Goal: Transaction & Acquisition: Obtain resource

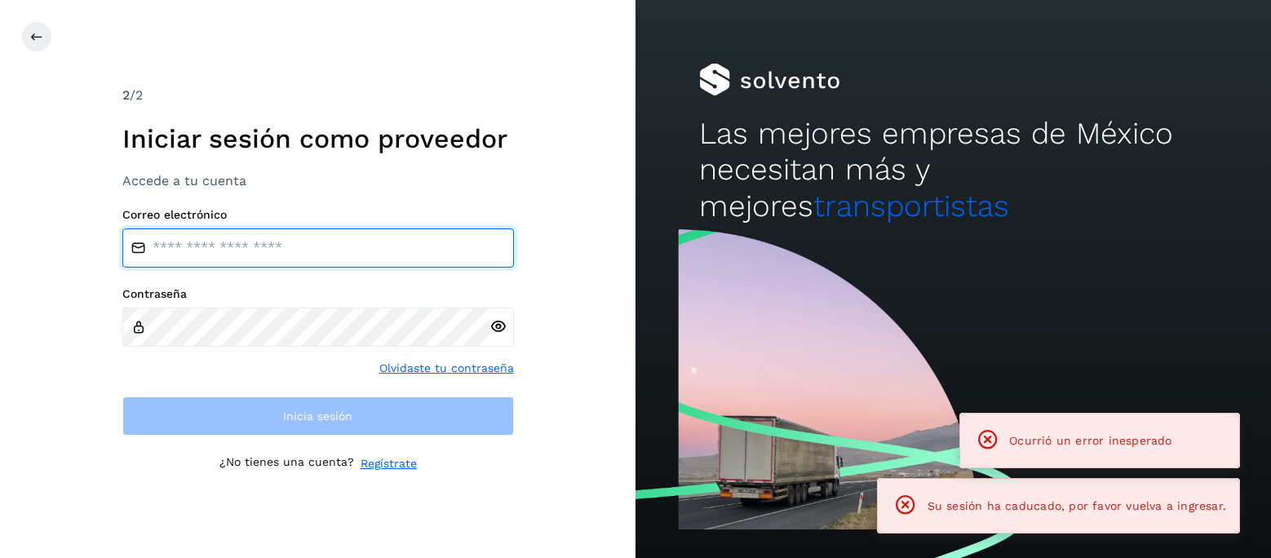
type input "**********"
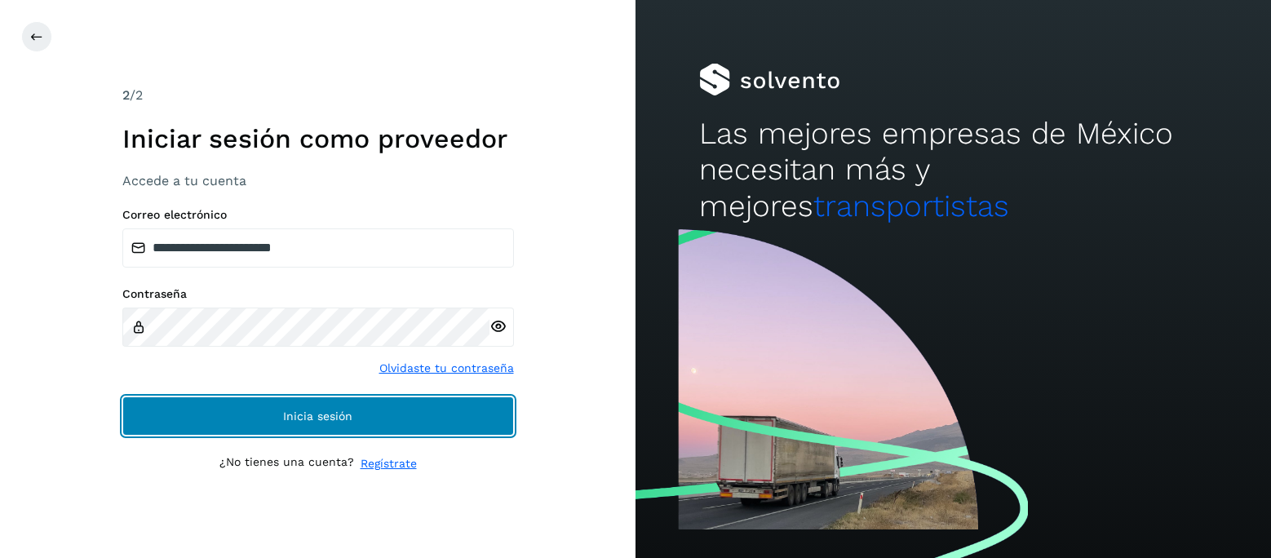
click at [321, 415] on span "Inicia sesión" at bounding box center [317, 415] width 69 height 11
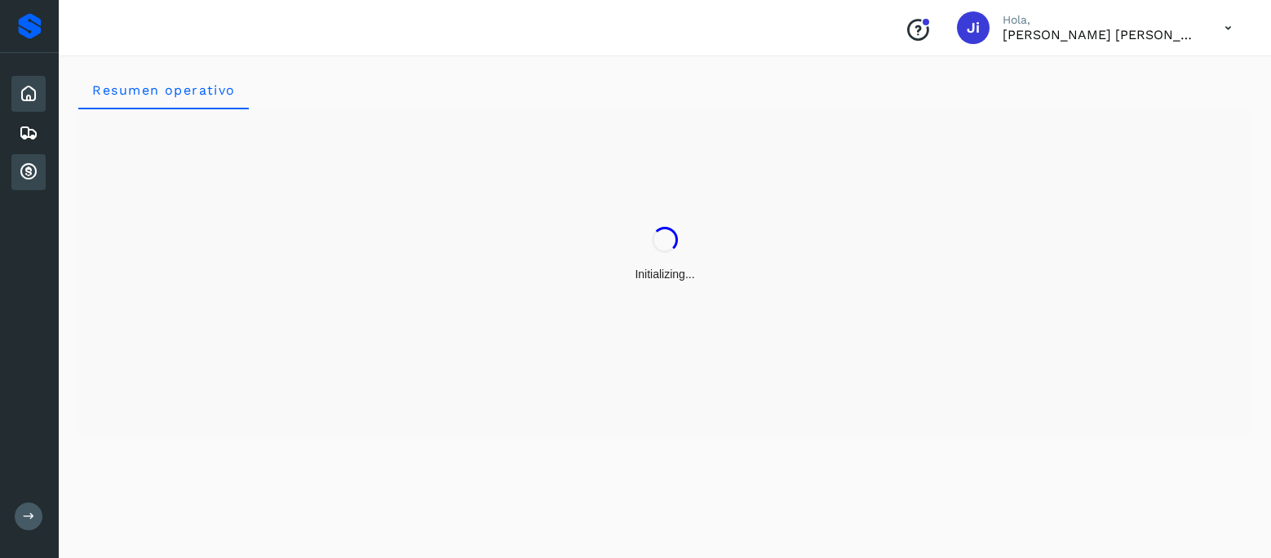
click at [27, 173] on icon at bounding box center [29, 172] width 20 height 20
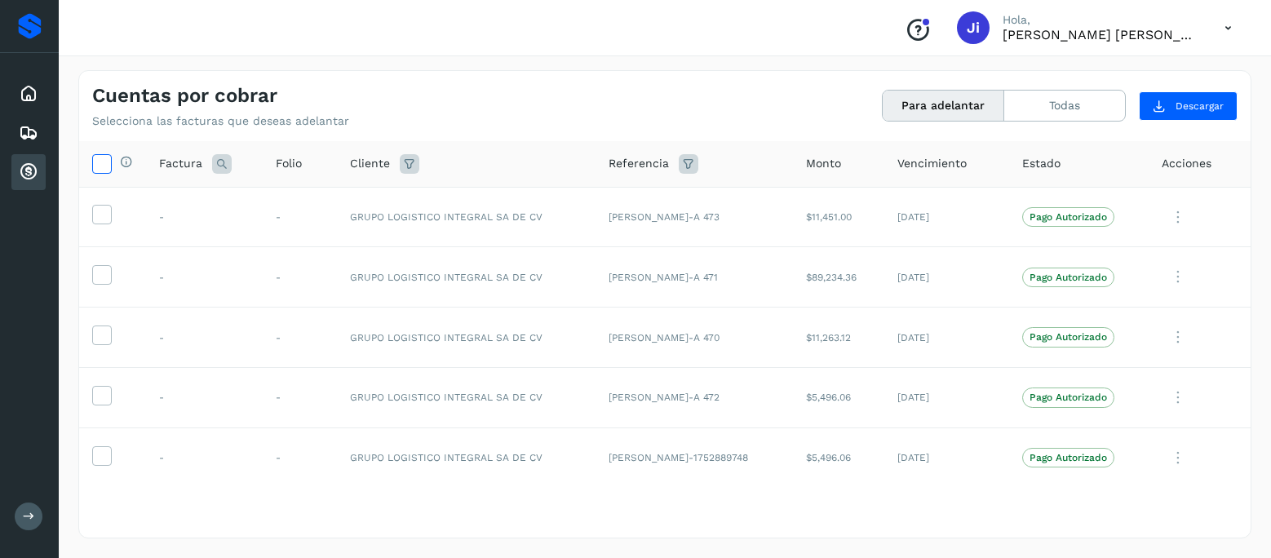
click at [109, 164] on icon at bounding box center [101, 162] width 17 height 17
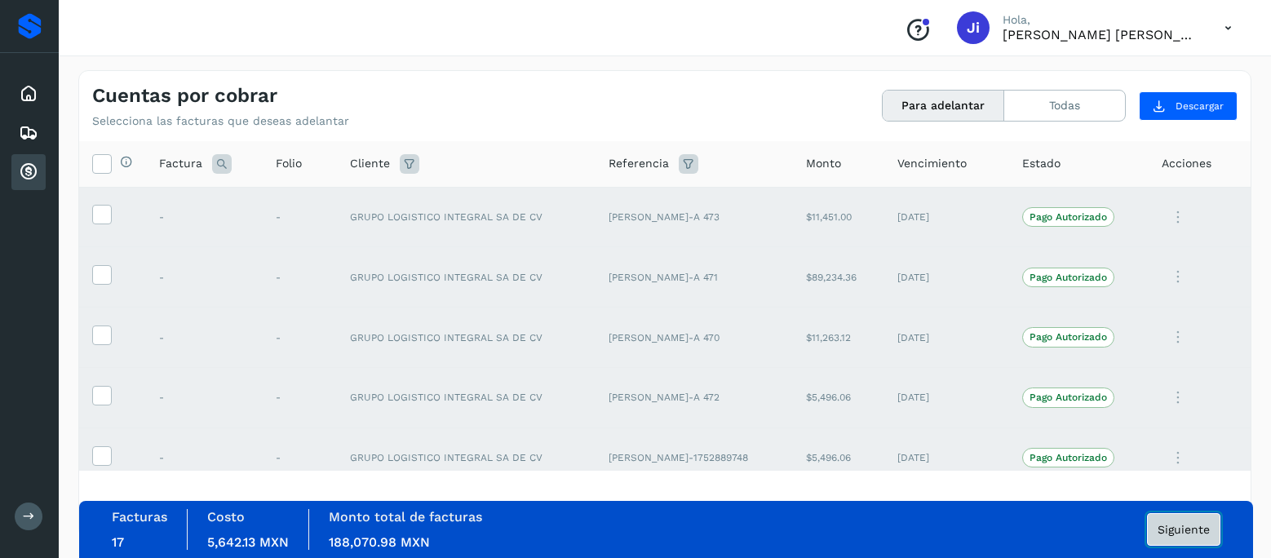
click at [1178, 529] on span "Siguiente" at bounding box center [1183, 529] width 52 height 11
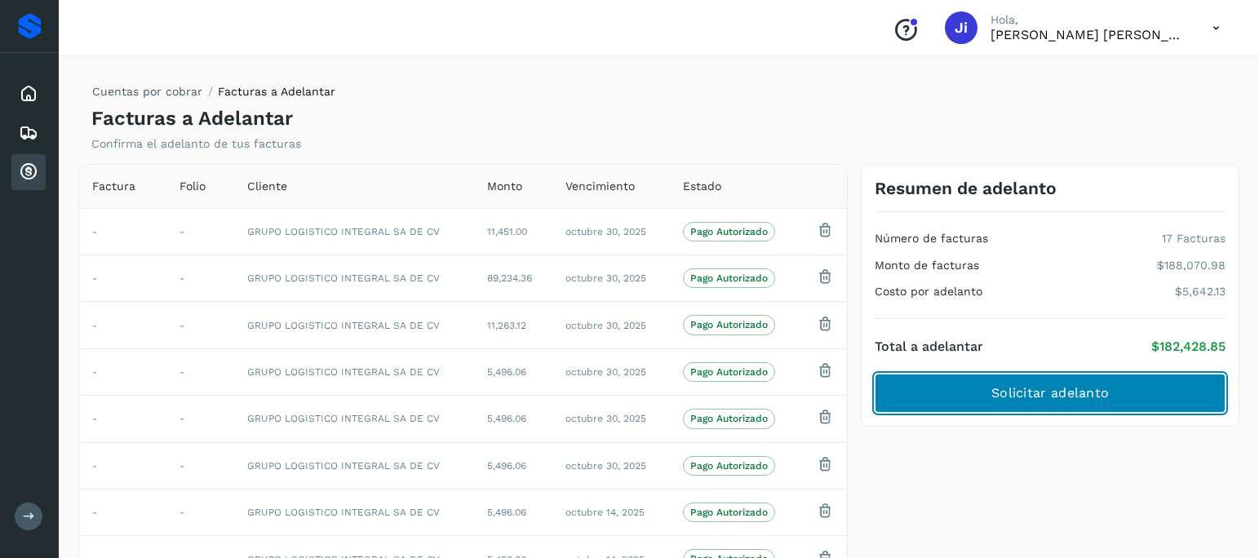
click at [1115, 403] on button "Solicitar adelanto" at bounding box center [1049, 393] width 351 height 39
